Goal: Information Seeking & Learning: Compare options

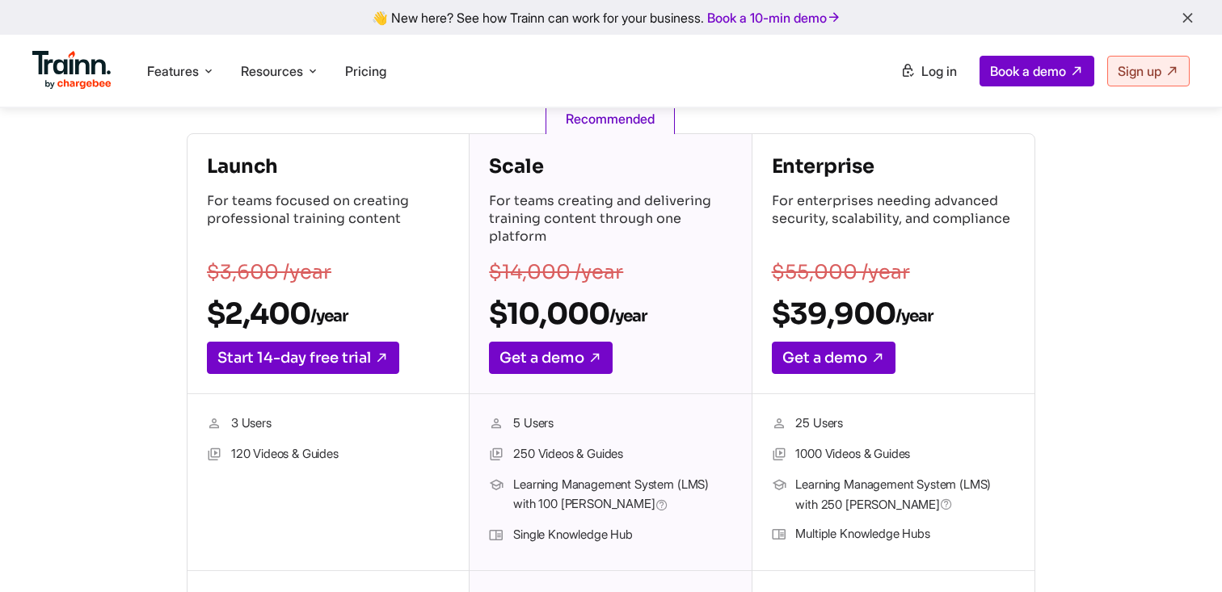
scroll to position [338, 0]
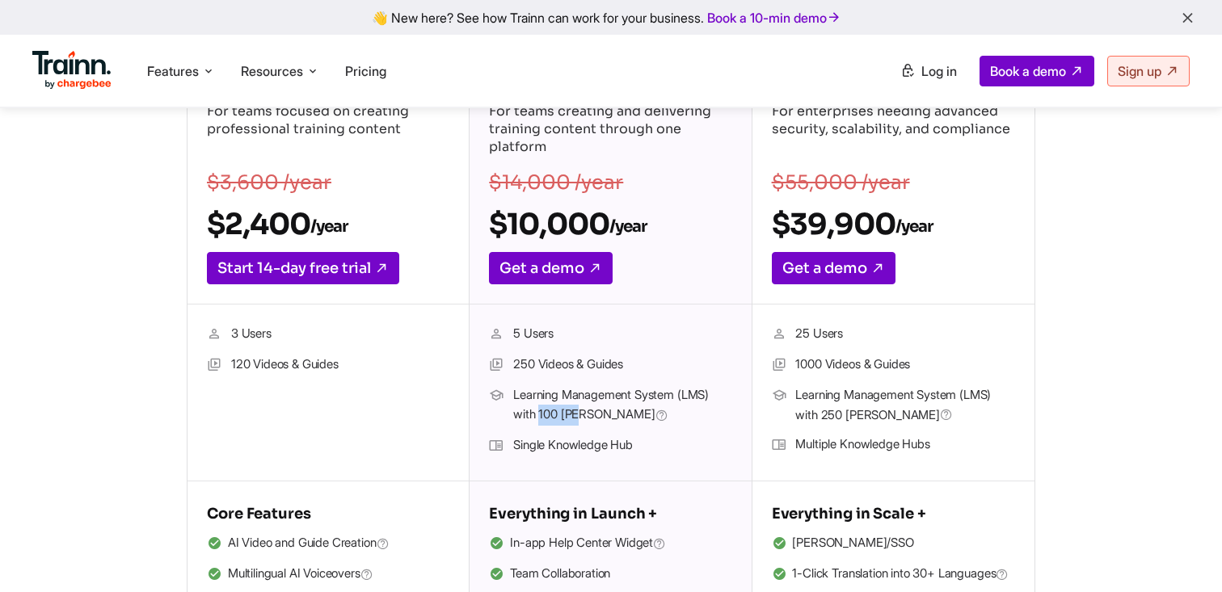
drag, startPoint x: 538, startPoint y: 412, endPoint x: 587, endPoint y: 412, distance: 48.5
click at [587, 412] on span "Learning Management System (LMS) with 100 [PERSON_NAME]" at bounding box center [622, 405] width 218 height 40
click at [558, 416] on span "Learning Management System (LMS) with 100 [PERSON_NAME]" at bounding box center [622, 405] width 218 height 40
drag, startPoint x: 539, startPoint y: 415, endPoint x: 584, endPoint y: 416, distance: 45.3
click at [584, 416] on span "Learning Management System (LMS) with 100 [PERSON_NAME]" at bounding box center [622, 405] width 218 height 40
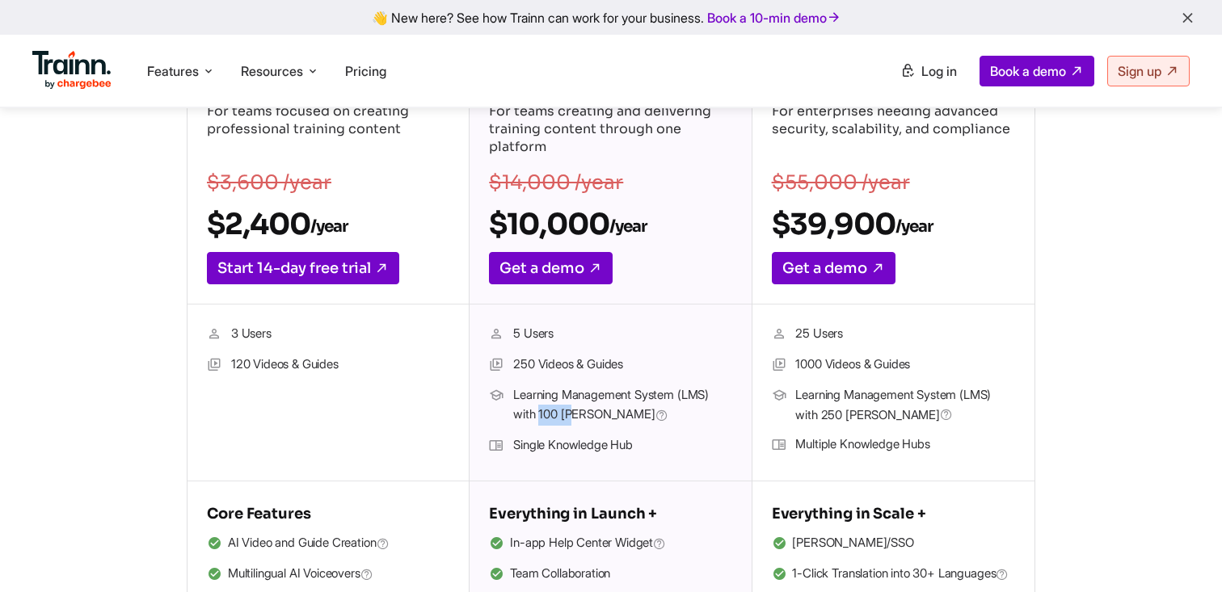
click at [585, 415] on span "Learning Management System (LMS) with 100 [PERSON_NAME]" at bounding box center [622, 405] width 218 height 40
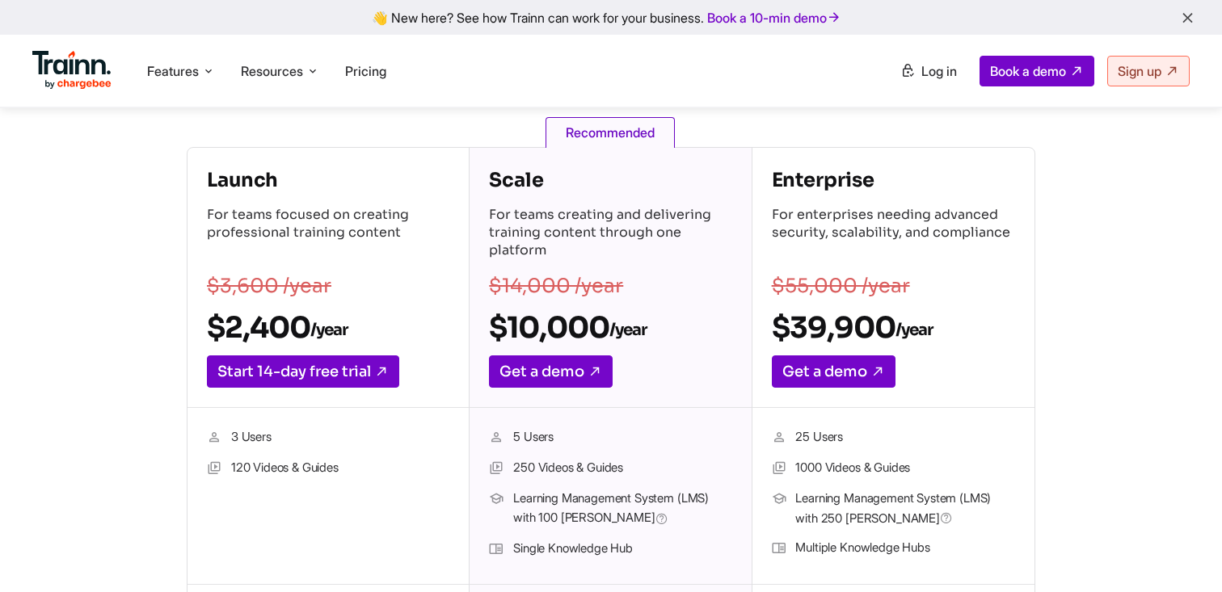
scroll to position [224, 0]
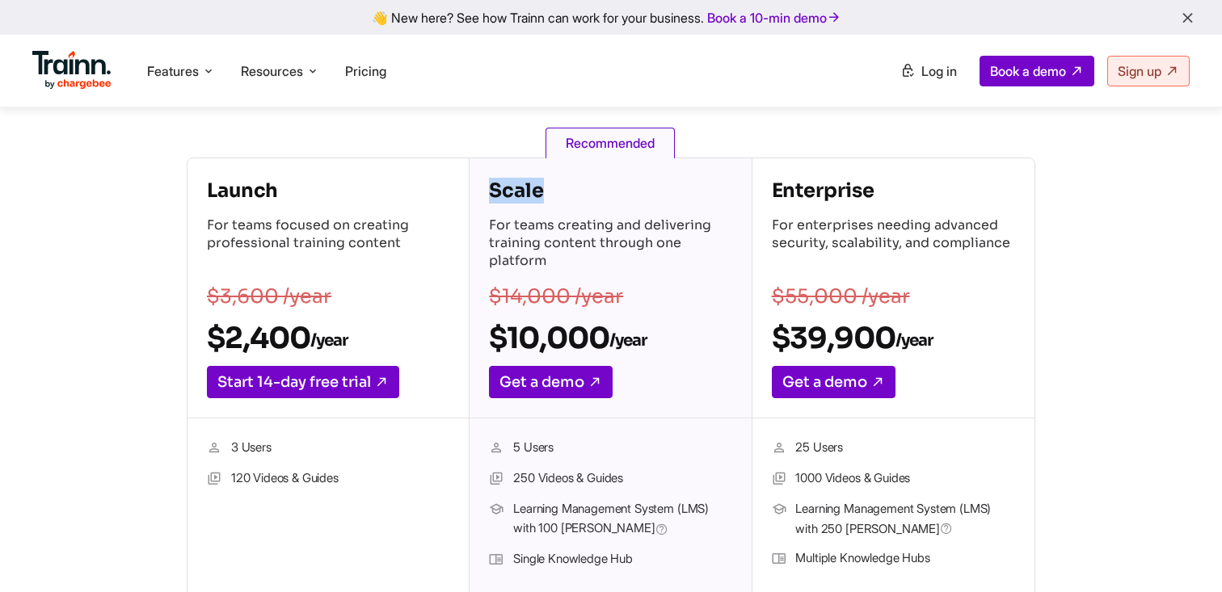
drag, startPoint x: 491, startPoint y: 191, endPoint x: 579, endPoint y: 192, distance: 88.1
click at [579, 192] on h4 "Scale" at bounding box center [610, 191] width 242 height 26
click at [525, 187] on h4 "Scale" at bounding box center [610, 191] width 242 height 26
drag, startPoint x: 491, startPoint y: 338, endPoint x: 636, endPoint y: 347, distance: 144.9
click at [636, 347] on h2 "$10,000 /year" at bounding box center [610, 338] width 242 height 36
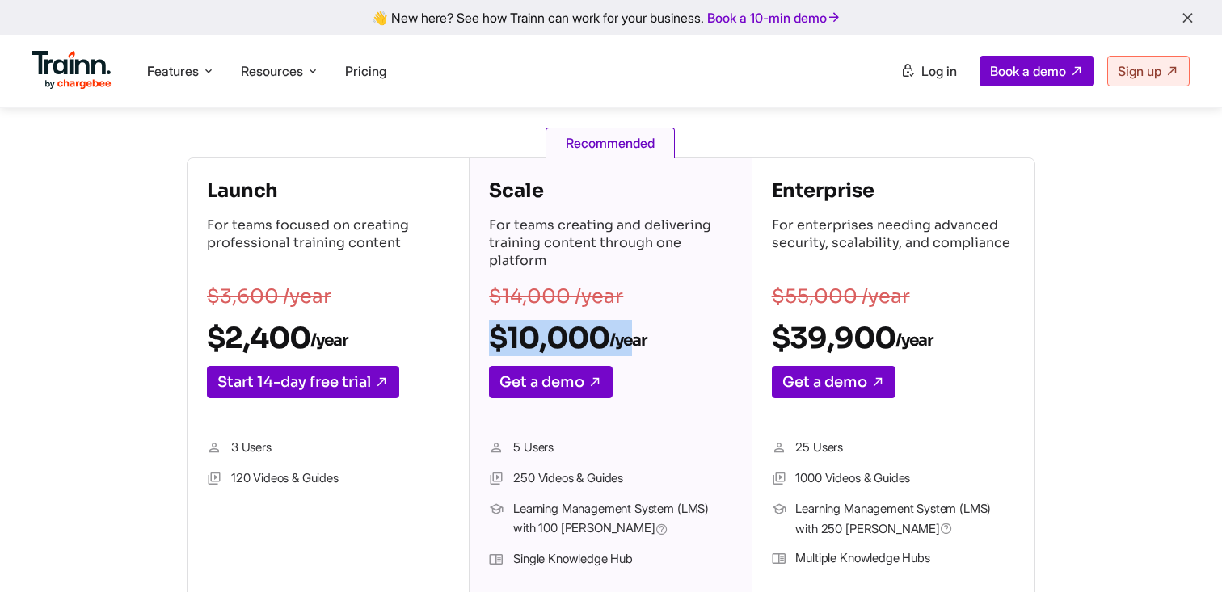
click at [636, 347] on sub "/year" at bounding box center [627, 341] width 37 height 20
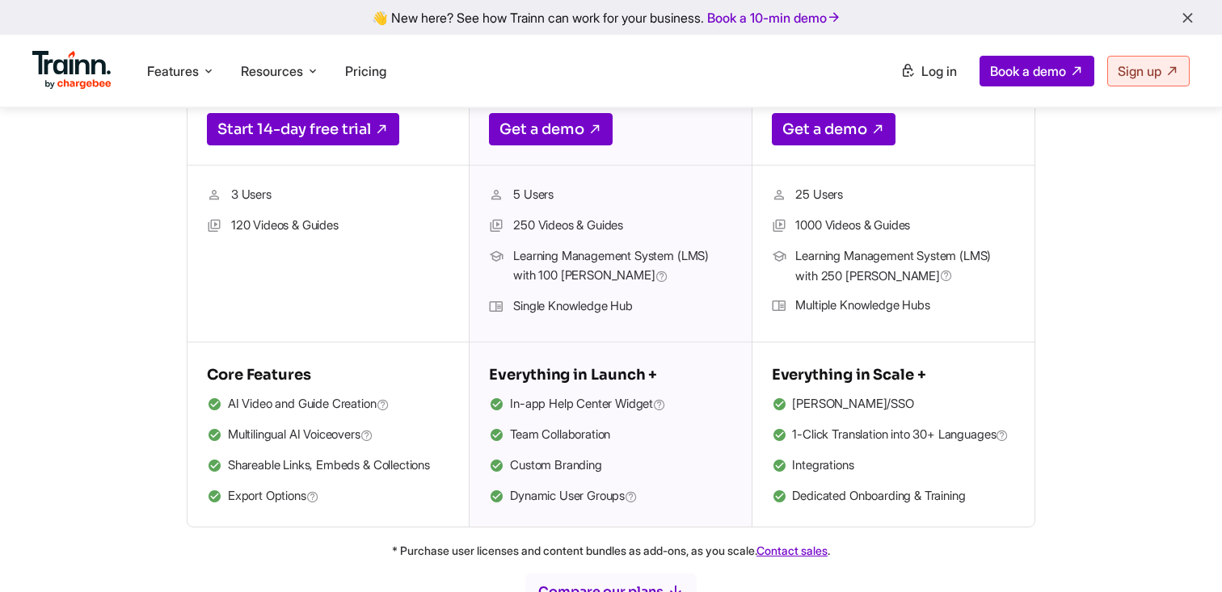
scroll to position [478, 0]
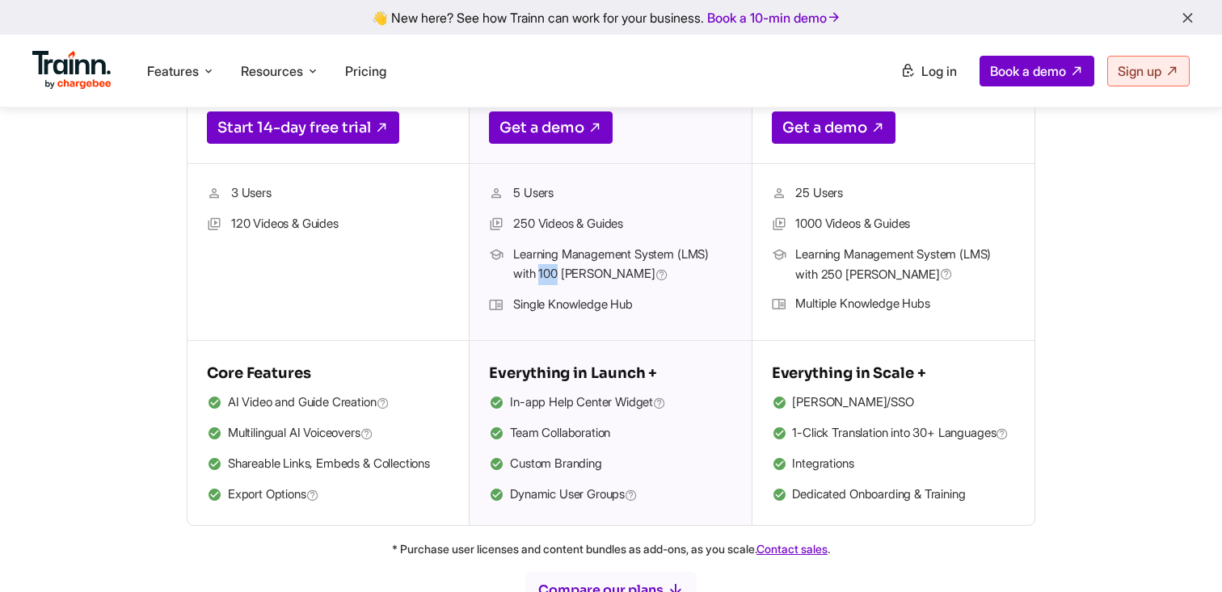
drag, startPoint x: 539, startPoint y: 271, endPoint x: 558, endPoint y: 271, distance: 19.4
click at [558, 271] on span "Learning Management System (LMS) with 100 [PERSON_NAME]" at bounding box center [622, 265] width 218 height 40
click at [569, 272] on span "Learning Management System (LMS) with 100 [PERSON_NAME]" at bounding box center [622, 265] width 218 height 40
drag, startPoint x: 512, startPoint y: 307, endPoint x: 651, endPoint y: 308, distance: 139.0
click at [651, 308] on li "Single Knowledge Hub" at bounding box center [610, 305] width 242 height 21
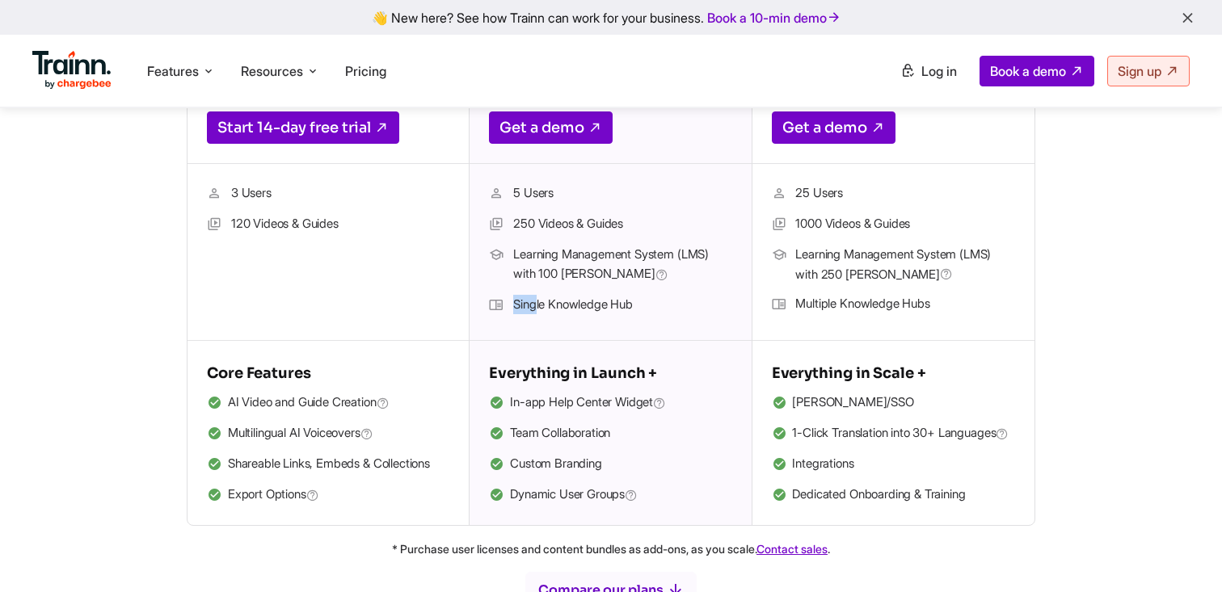
drag, startPoint x: 643, startPoint y: 306, endPoint x: 534, endPoint y: 306, distance: 109.1
click at [534, 306] on li "Single Knowledge Hub" at bounding box center [610, 305] width 242 height 21
click at [554, 307] on li "Single Knowledge Hub" at bounding box center [610, 305] width 242 height 21
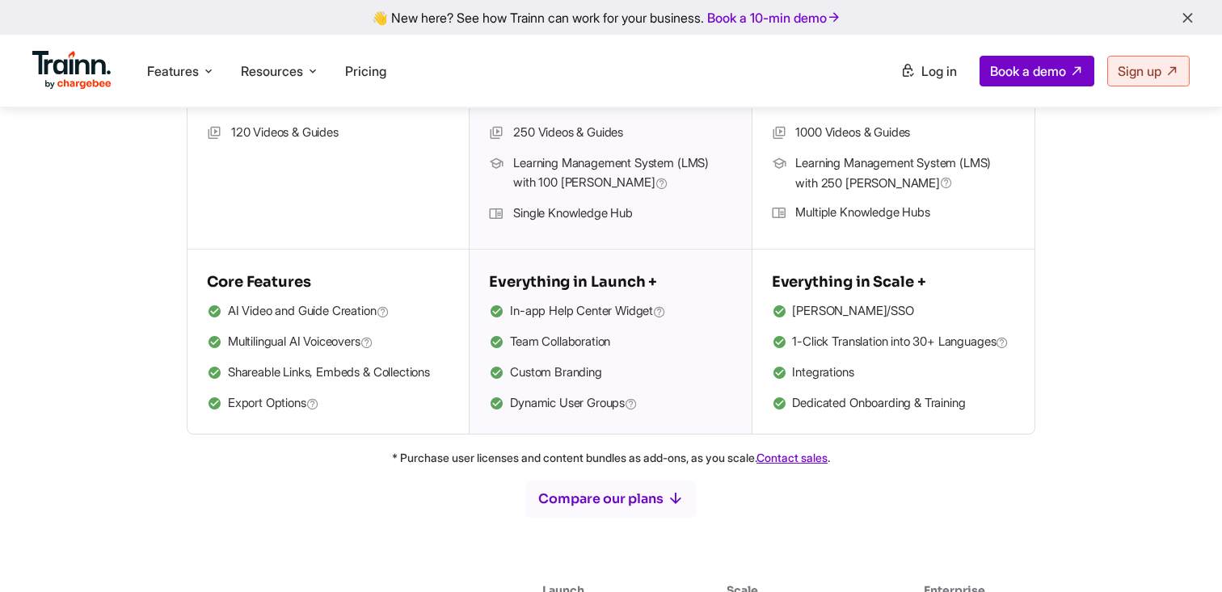
scroll to position [623, 0]
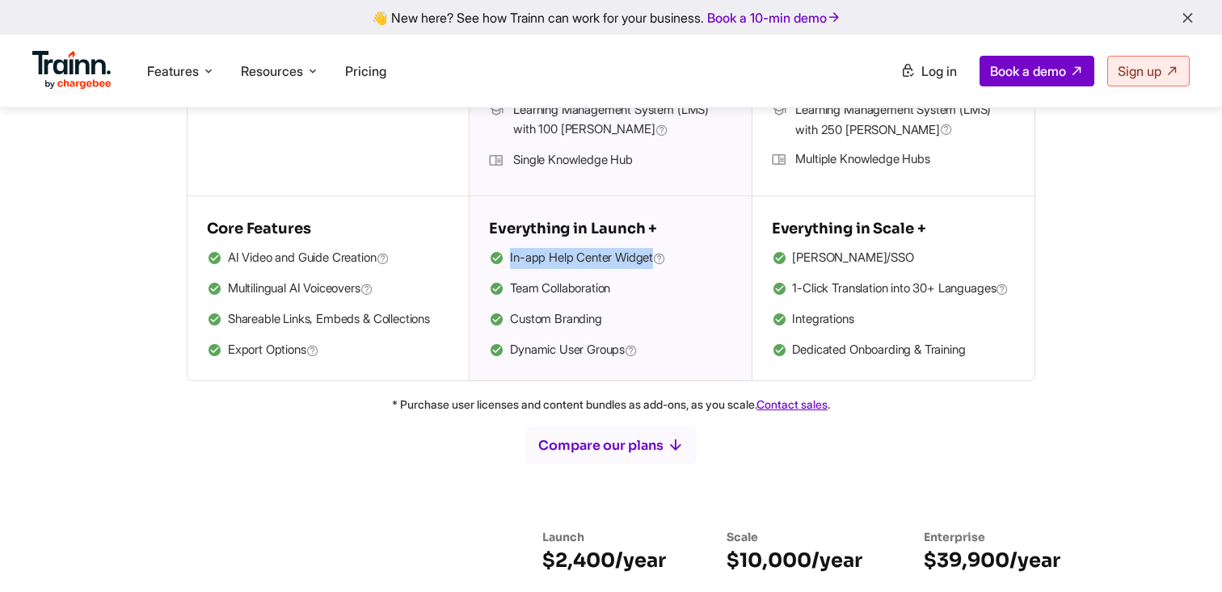
drag, startPoint x: 511, startPoint y: 260, endPoint x: 660, endPoint y: 259, distance: 149.5
click at [660, 259] on span "In-app Help Center Widget" at bounding box center [588, 258] width 156 height 21
click at [625, 260] on span "In-app Help Center Widget" at bounding box center [588, 258] width 156 height 21
drag, startPoint x: 508, startPoint y: 263, endPoint x: 649, endPoint y: 263, distance: 141.4
click at [649, 263] on li "In-app Help Center Widget" at bounding box center [610, 258] width 242 height 21
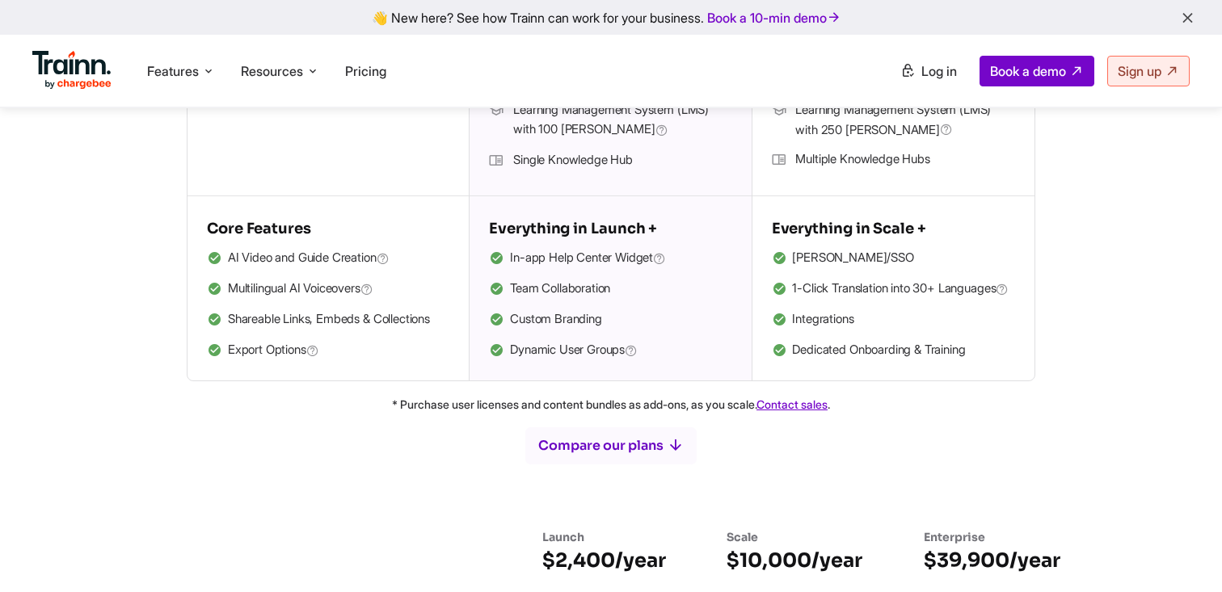
click at [549, 293] on li "Team Collaboration" at bounding box center [610, 289] width 242 height 21
drag, startPoint x: 506, startPoint y: 319, endPoint x: 633, endPoint y: 318, distance: 126.9
click at [633, 318] on li "Custom Branding" at bounding box center [610, 320] width 242 height 21
drag, startPoint x: 509, startPoint y: 352, endPoint x: 623, endPoint y: 351, distance: 114.0
click at [623, 351] on li "Dynamic User Groups" at bounding box center [610, 350] width 242 height 21
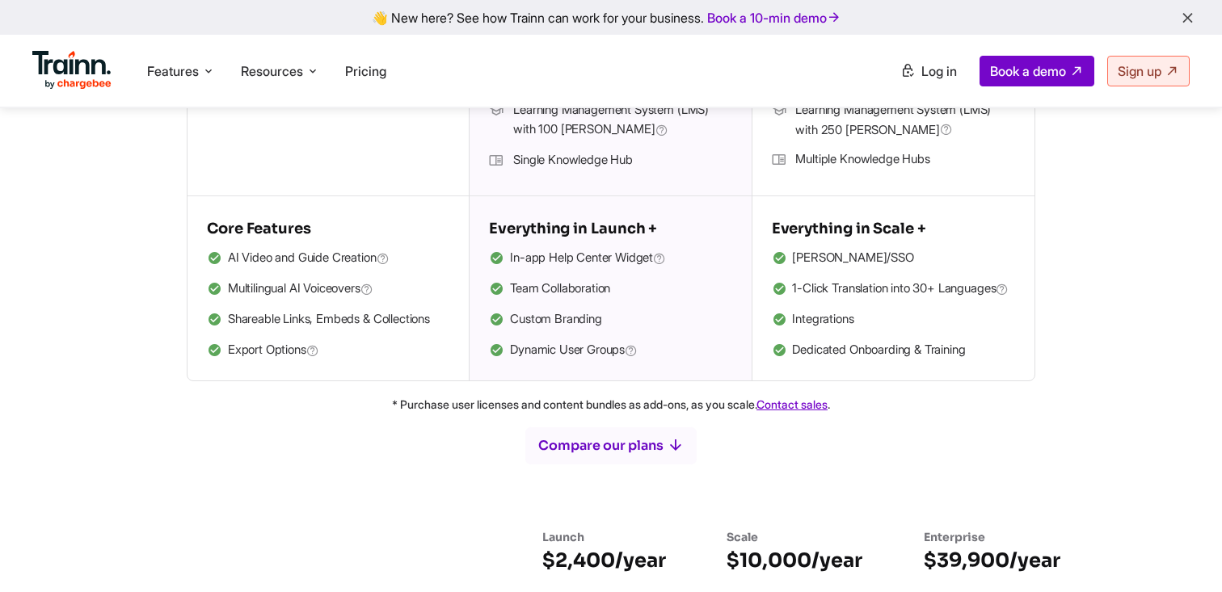
click at [547, 374] on div "Everything in Launch + In-app Help Center Widget Team Collaboration Custom Bran…" at bounding box center [610, 288] width 281 height 184
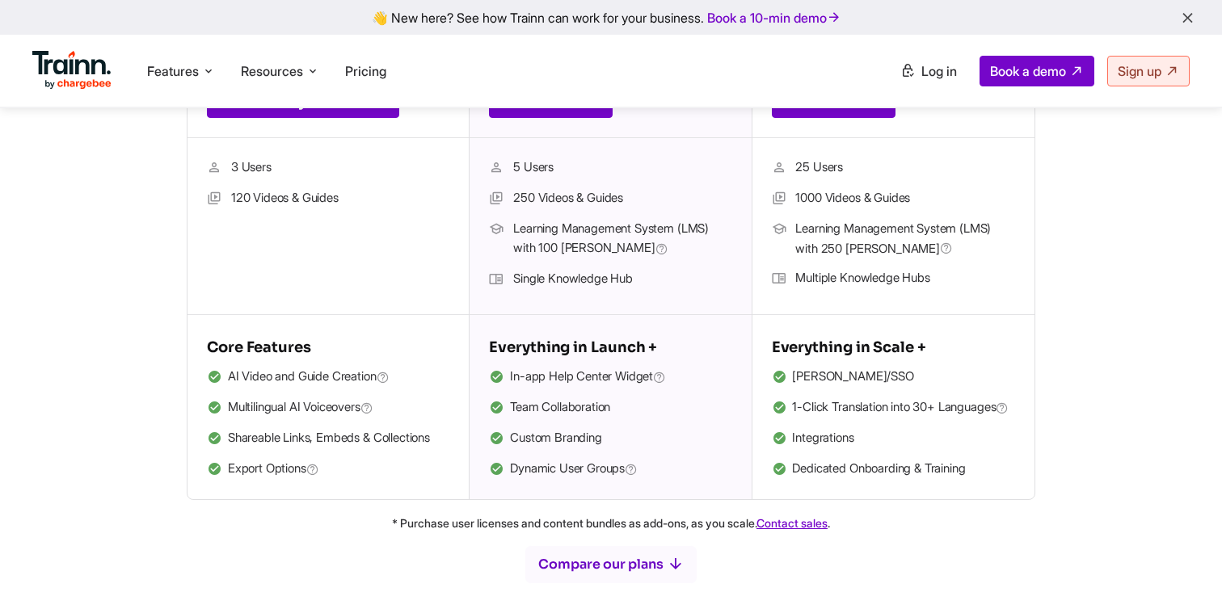
scroll to position [498, 0]
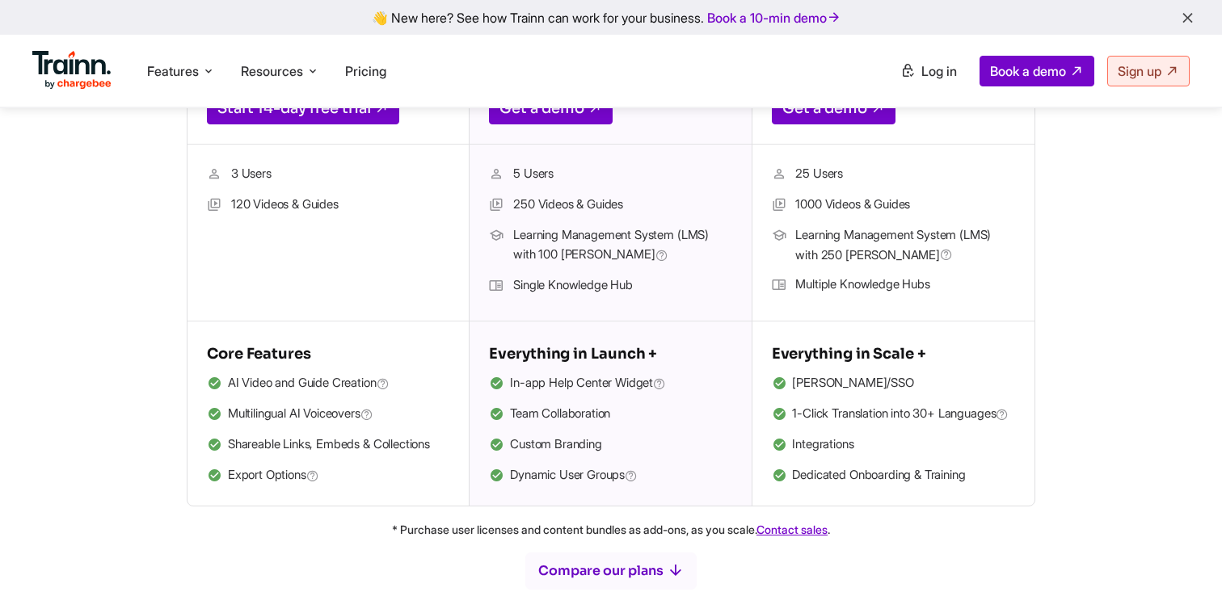
click at [794, 415] on span "1-Click Translation into 30+ Languages" at bounding box center [900, 414] width 217 height 21
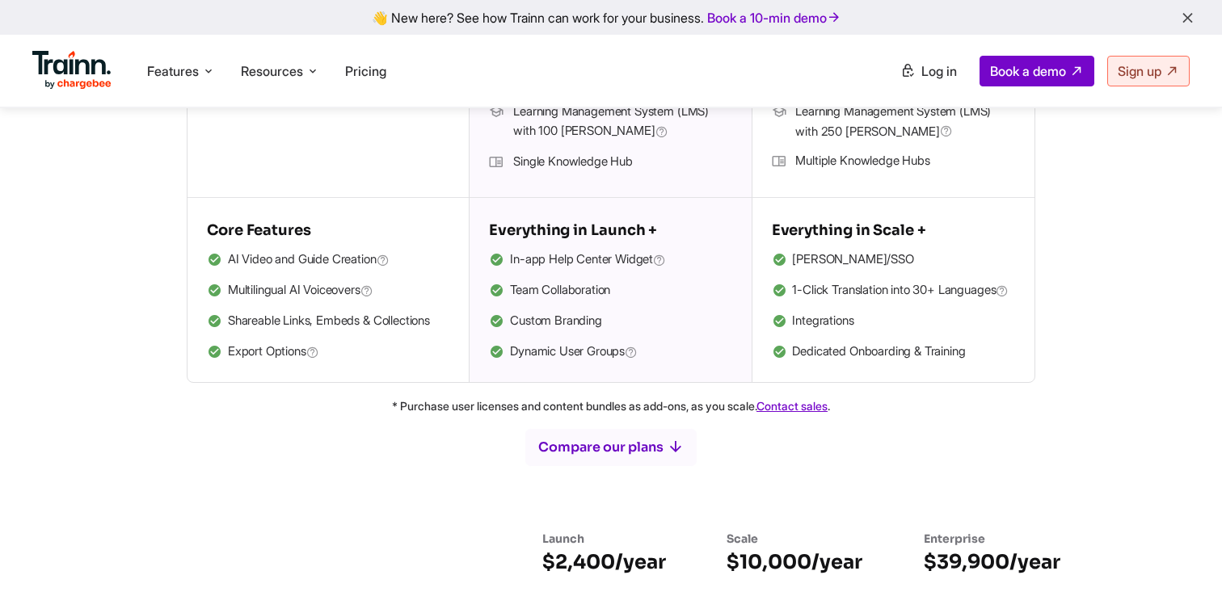
scroll to position [664, 0]
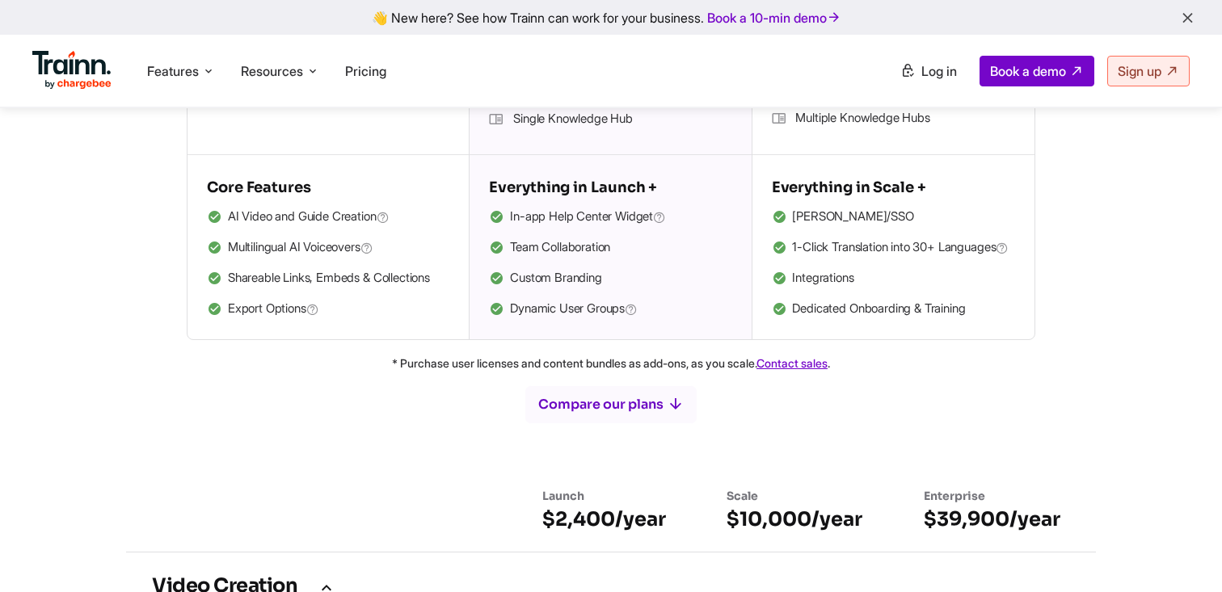
click at [858, 247] on span "1-Click Translation into 30+ Languages" at bounding box center [900, 248] width 217 height 21
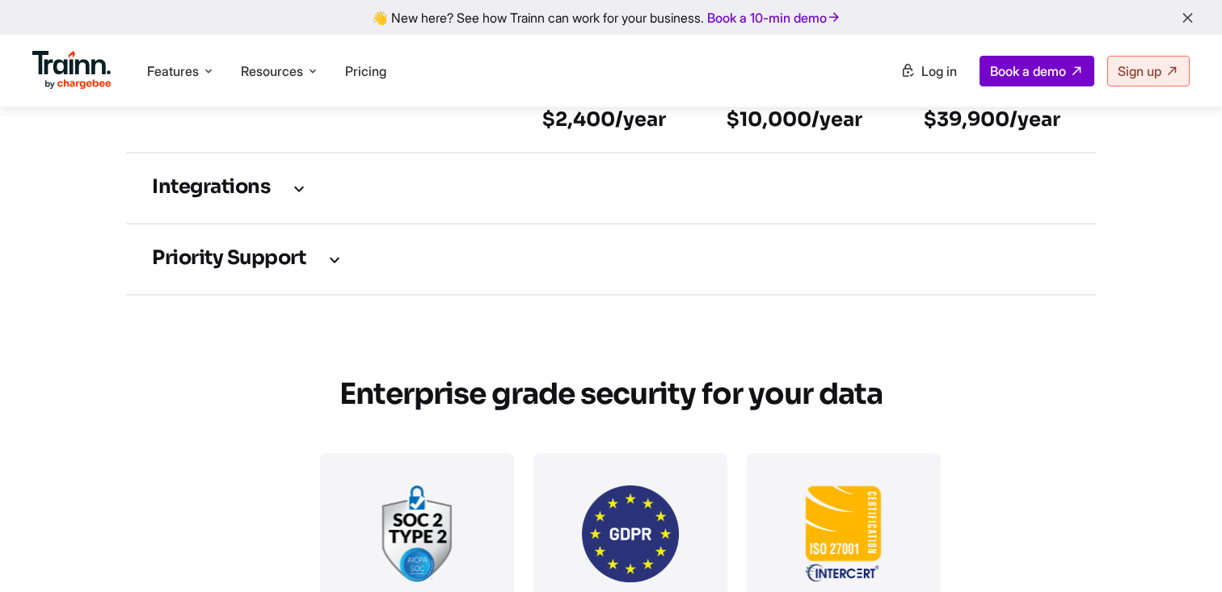
scroll to position [2436, 0]
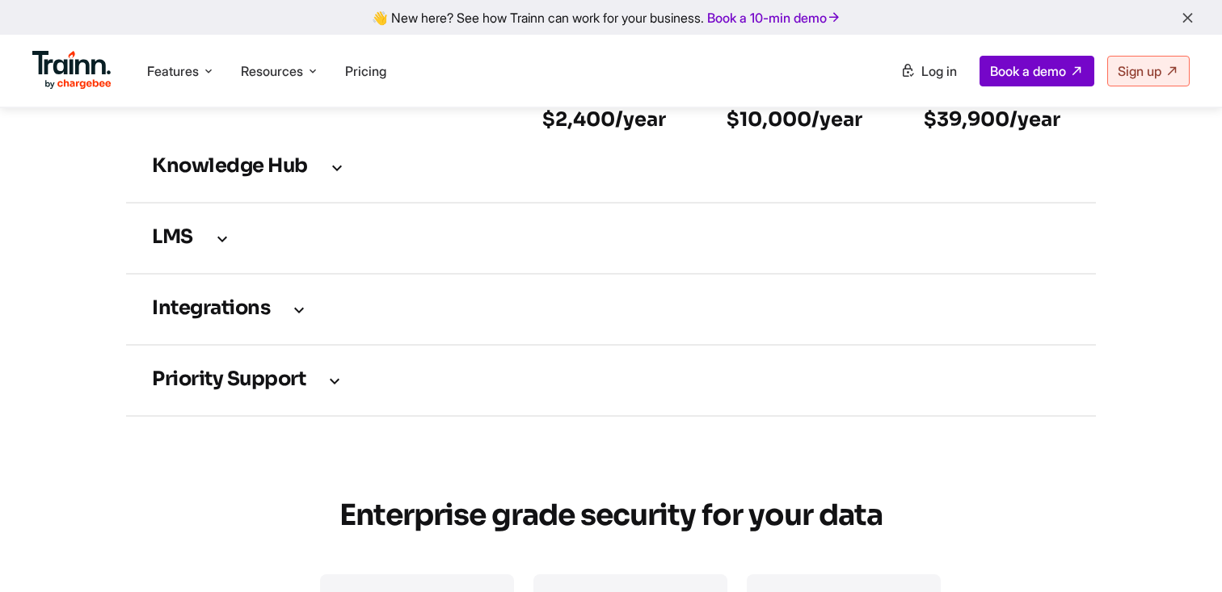
click at [289, 345] on td "Integrations" at bounding box center [611, 309] width 970 height 71
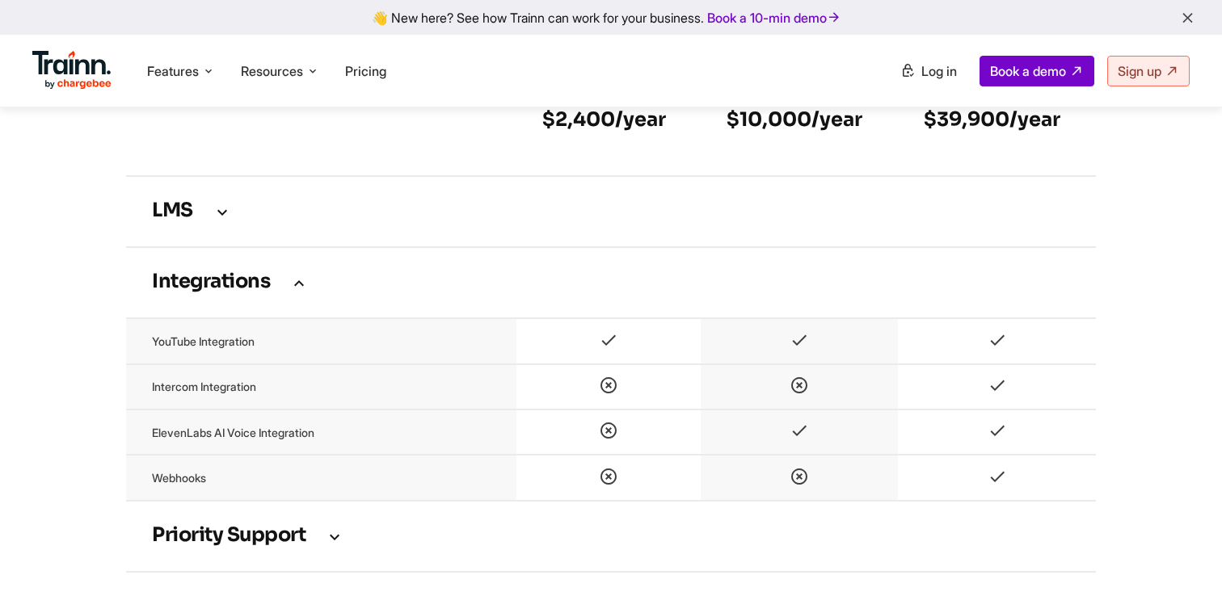
scroll to position [2493, 0]
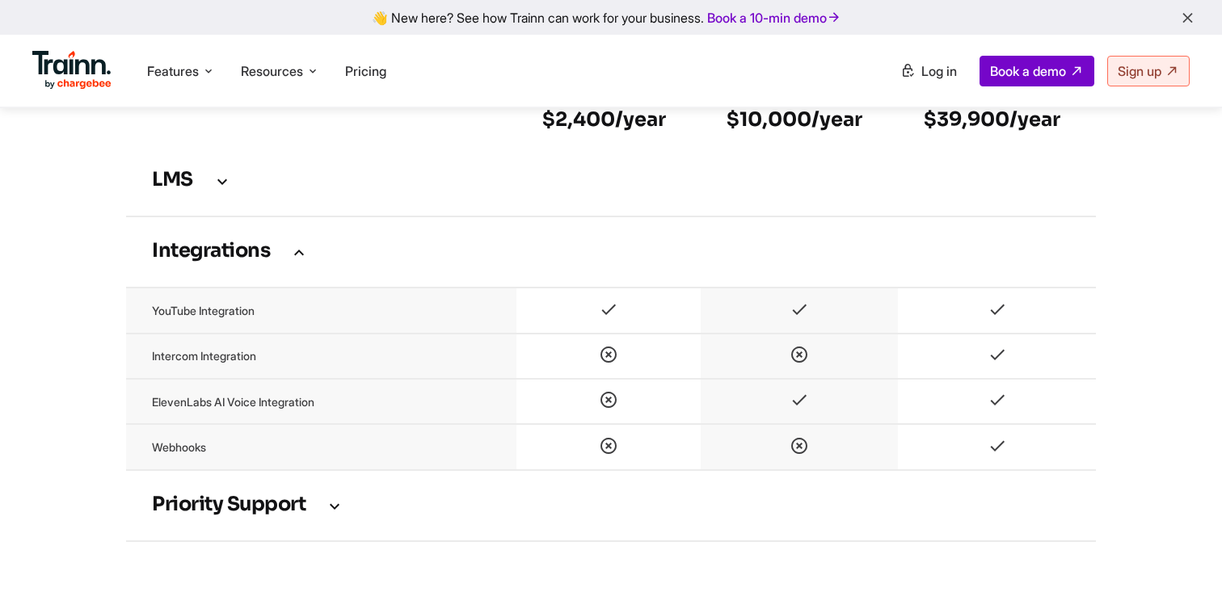
click at [798, 410] on icon at bounding box center [799, 403] width 19 height 14
click at [799, 319] on icon at bounding box center [799, 312] width 19 height 14
click at [638, 261] on h3 "Integrations" at bounding box center [611, 252] width 918 height 18
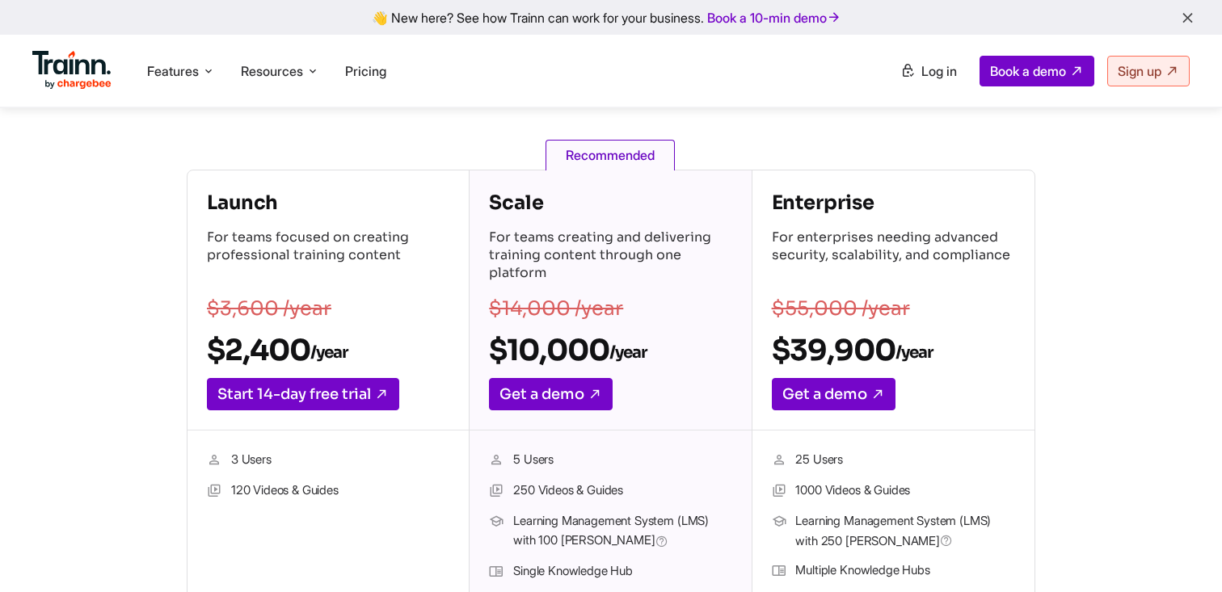
scroll to position [203, 0]
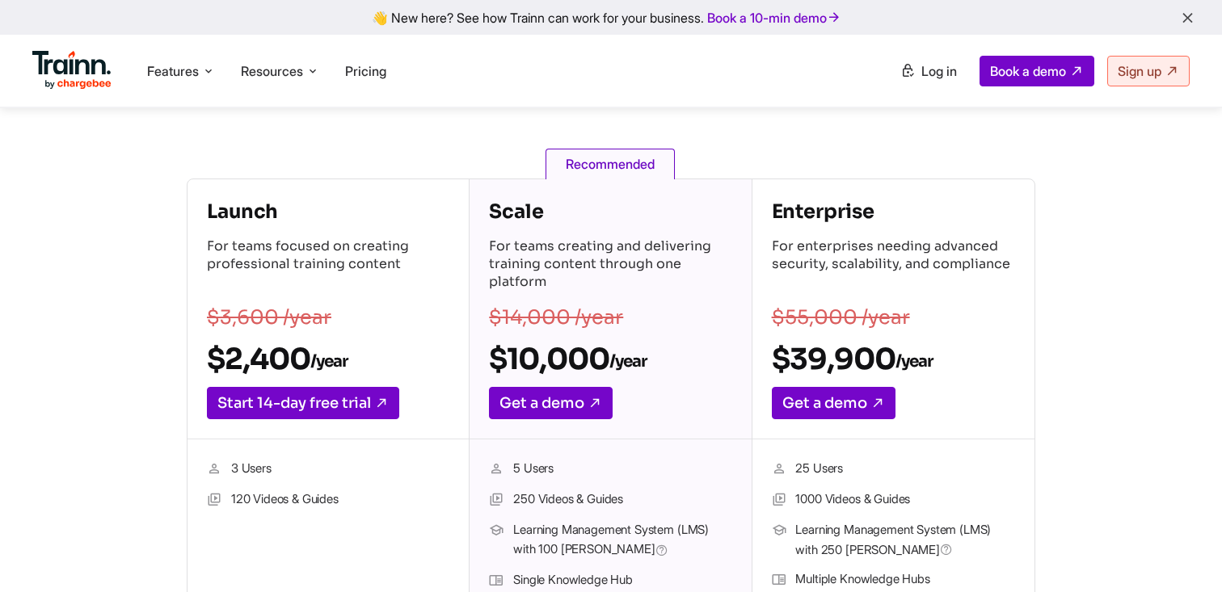
click at [482, 355] on div "Scale For teams creating and delivering training content through one platform $…" at bounding box center [610, 309] width 281 height 260
drag, startPoint x: 482, startPoint y: 354, endPoint x: 706, endPoint y: 347, distance: 224.8
click at [706, 347] on div "Scale For teams creating and delivering training content through one platform $…" at bounding box center [610, 309] width 281 height 260
click at [665, 366] on h2 "$10,000 /year" at bounding box center [610, 359] width 242 height 36
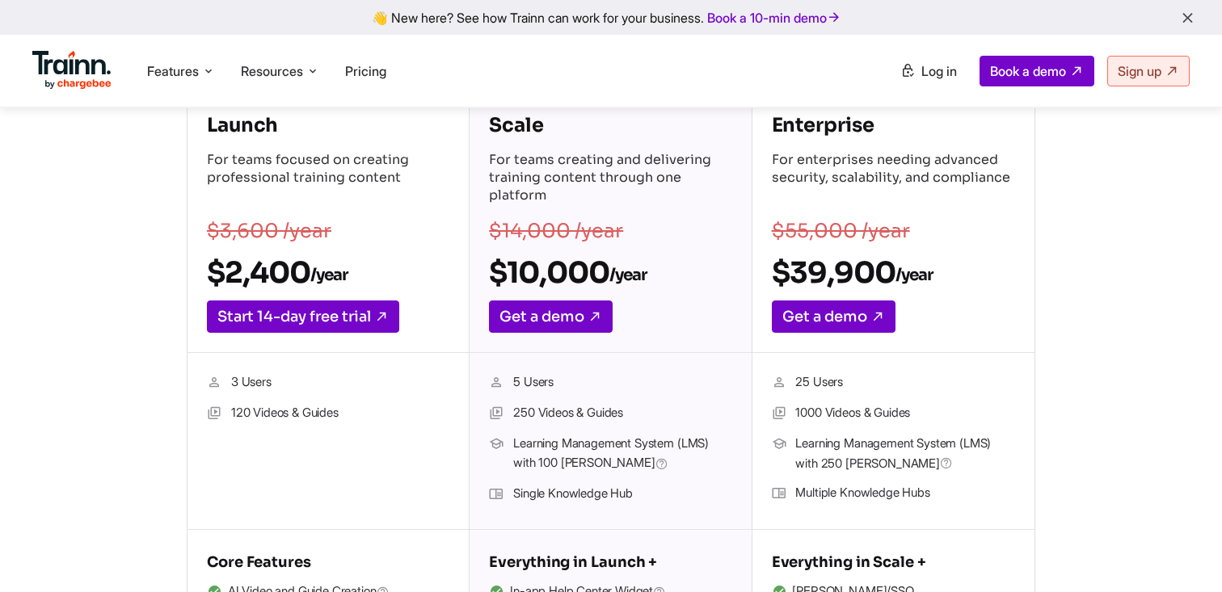
scroll to position [287, 0]
